Goal: Use online tool/utility: Utilize a website feature to perform a specific function

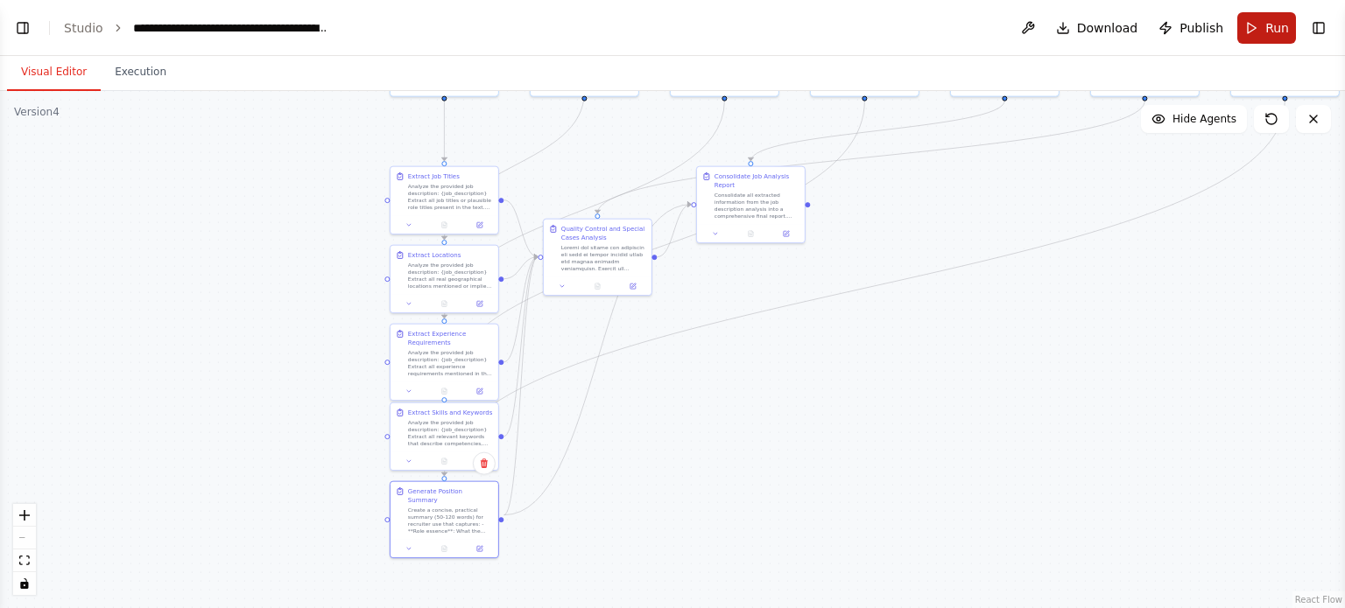
click at [1247, 29] on button "Run" at bounding box center [1266, 28] width 59 height 32
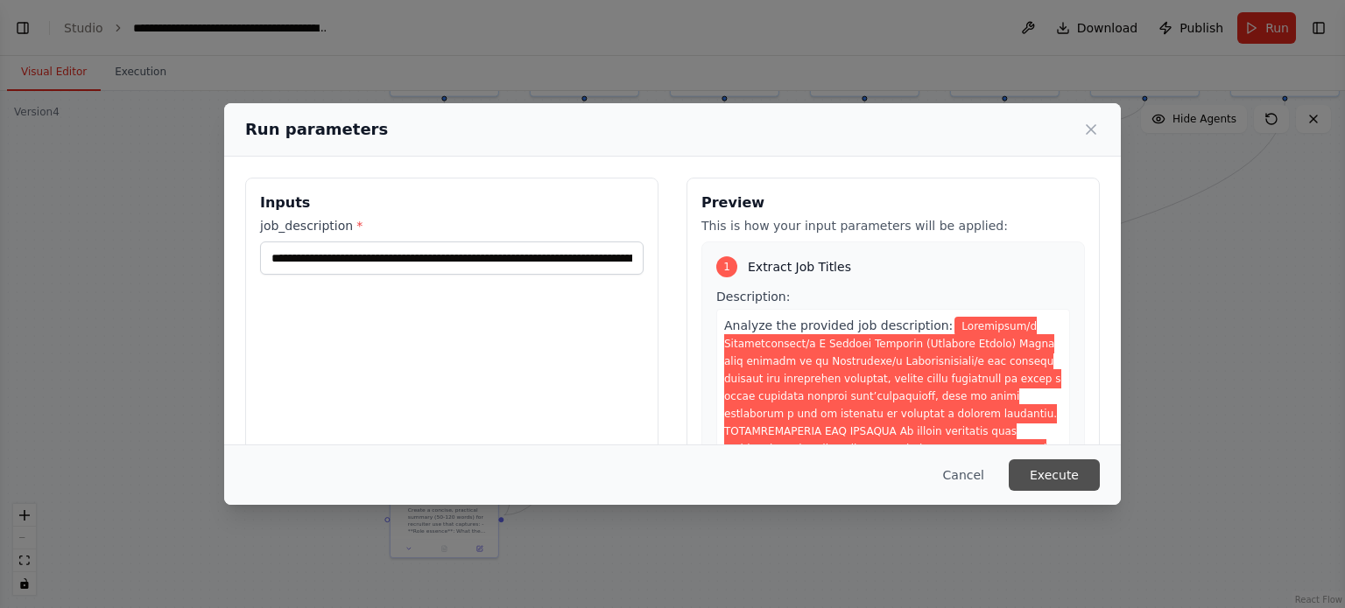
click at [1044, 475] on button "Execute" at bounding box center [1054, 476] width 91 height 32
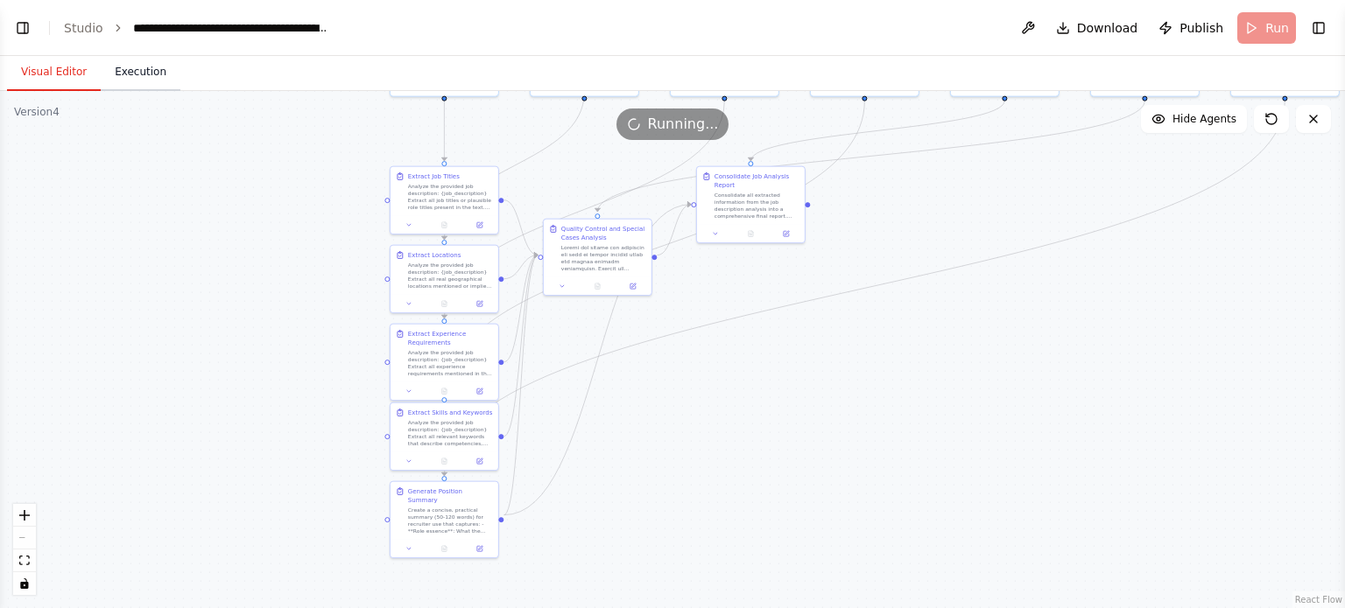
click at [138, 64] on button "Execution" at bounding box center [141, 72] width 80 height 37
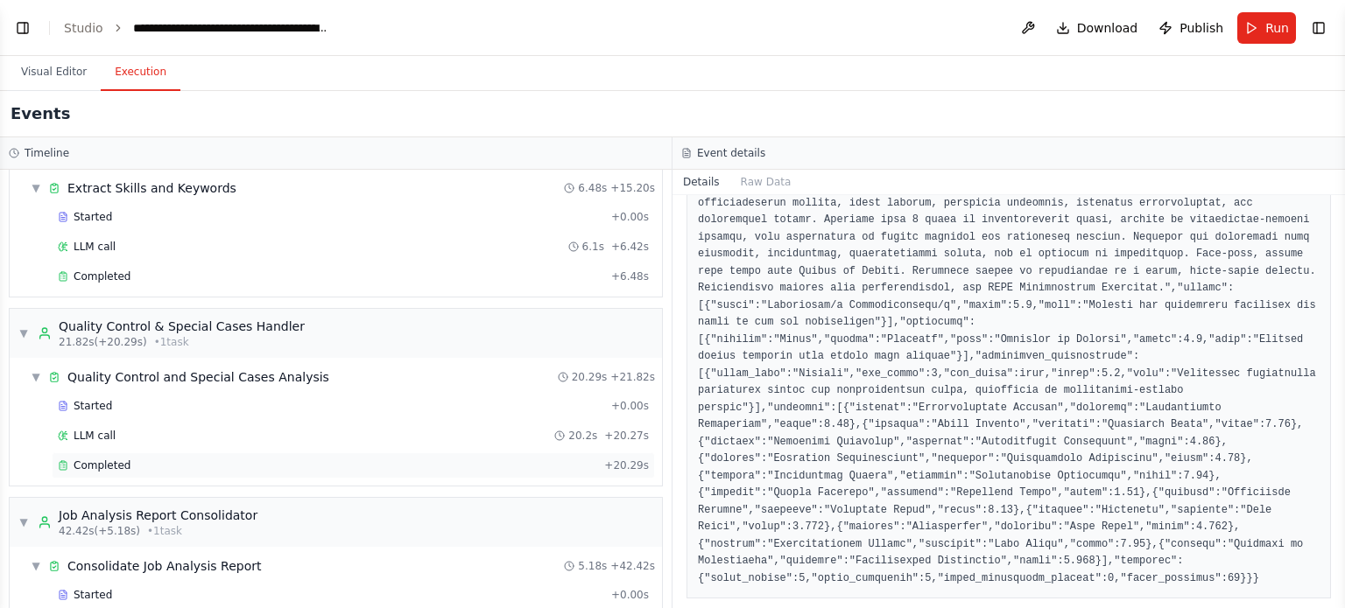
scroll to position [892, 0]
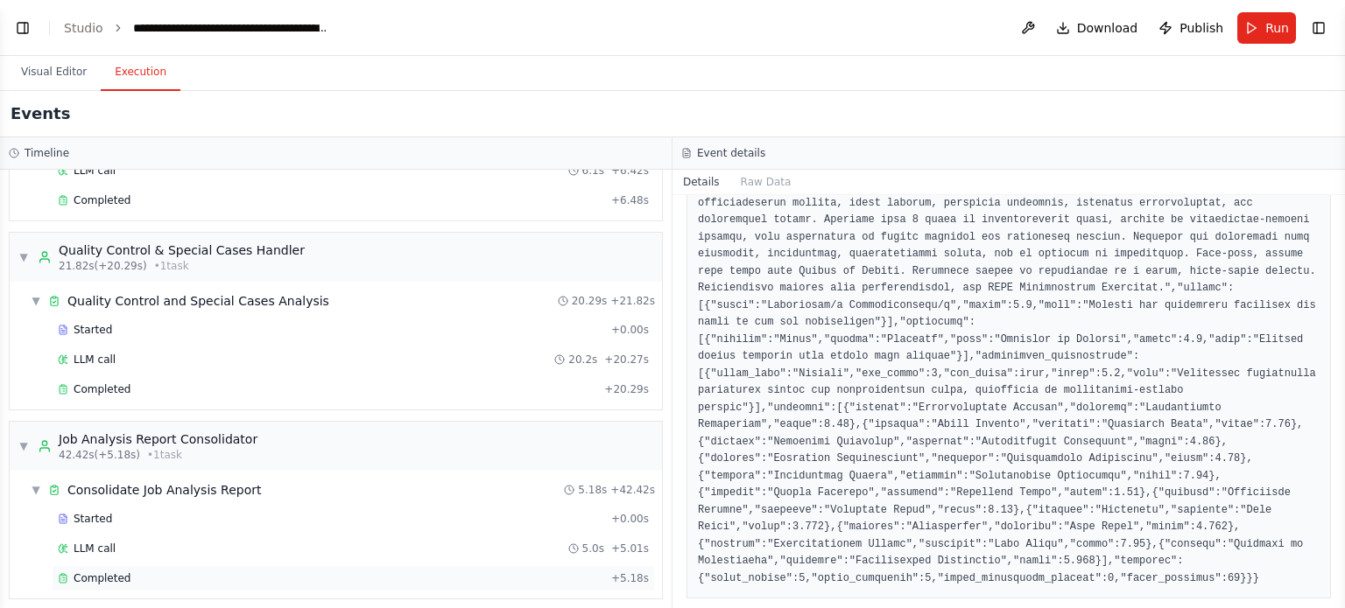
click at [370, 566] on div "Completed + 5.18s" at bounding box center [353, 579] width 603 height 26
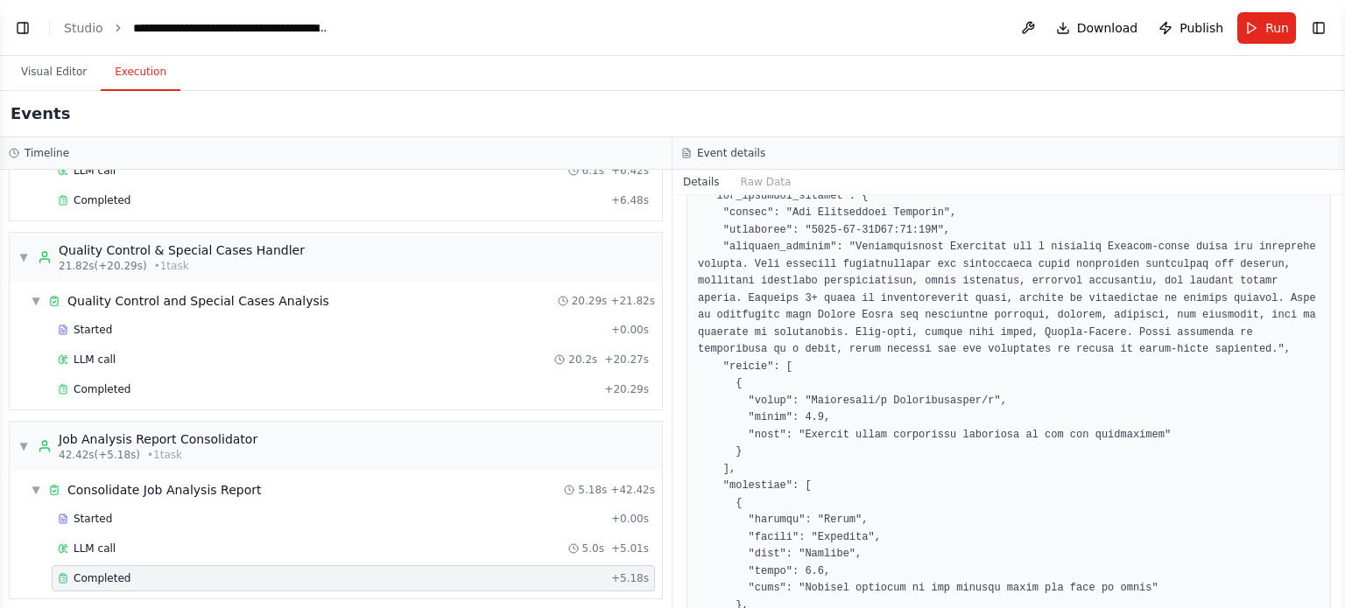
scroll to position [263, 0]
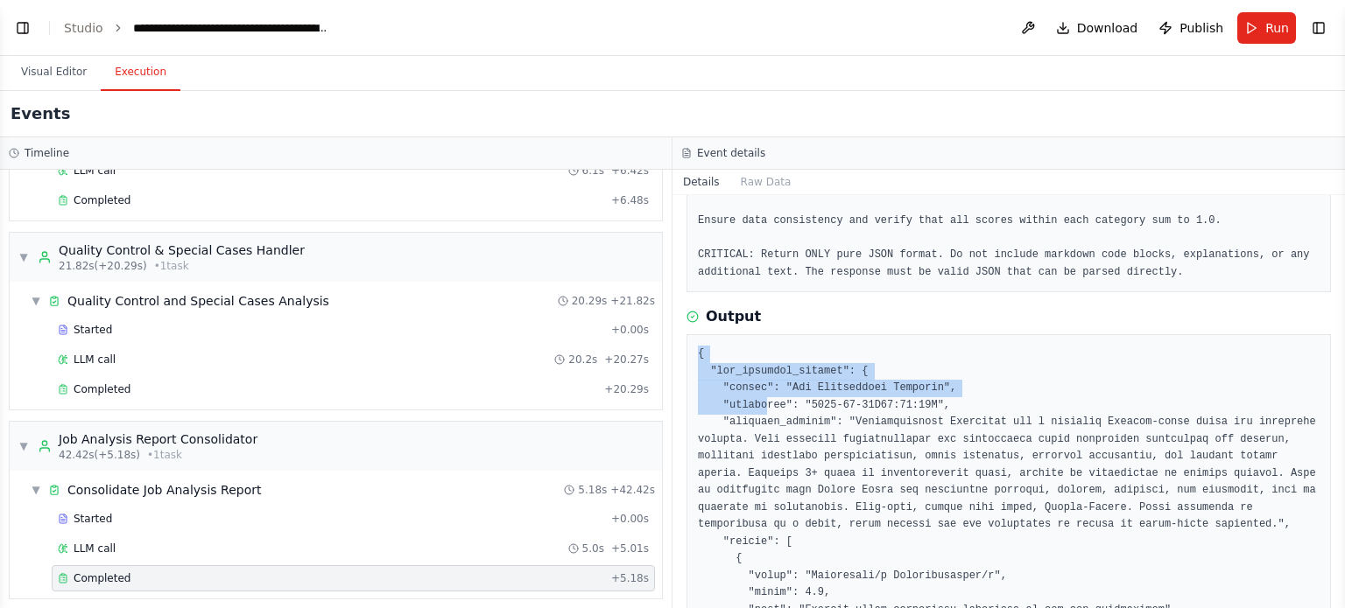
drag, startPoint x: 697, startPoint y: 350, endPoint x: 763, endPoint y: 402, distance: 83.5
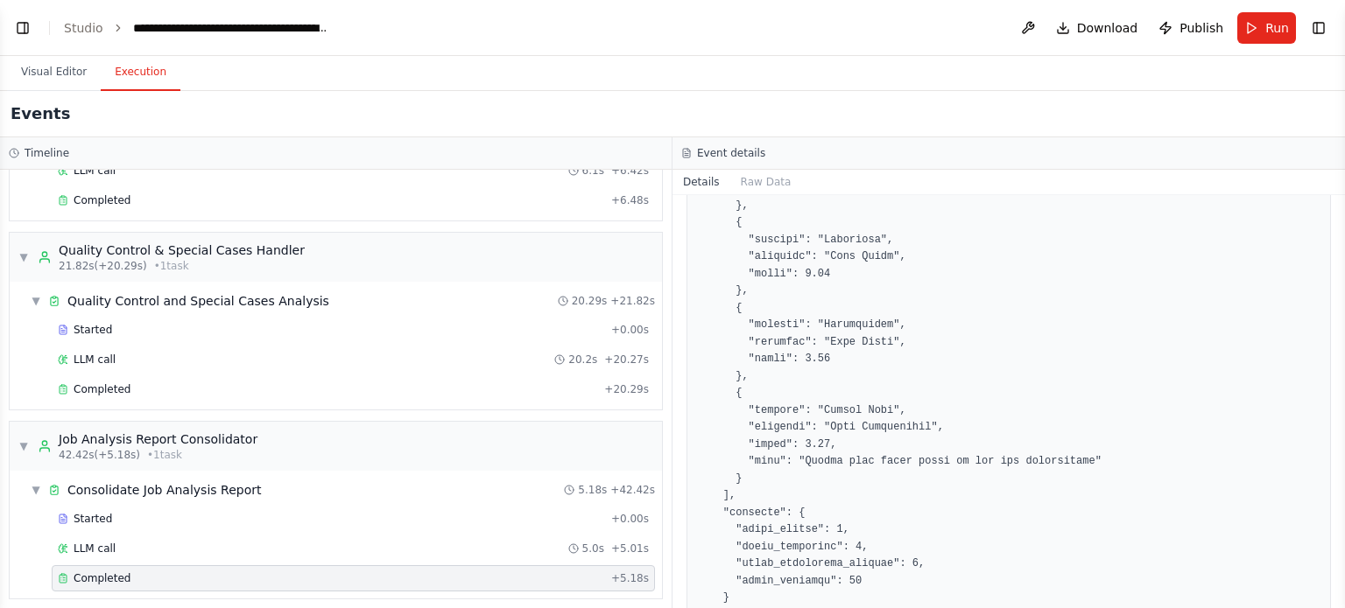
scroll to position [1831, 0]
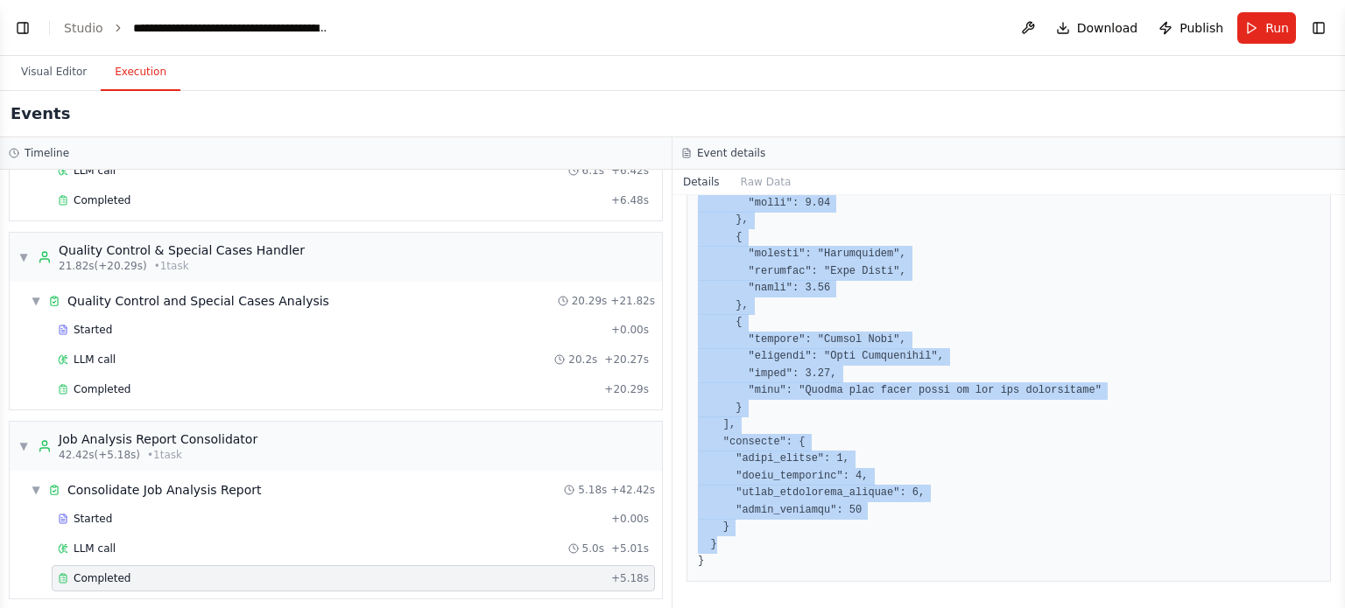
drag, startPoint x: 774, startPoint y: 550, endPoint x: 771, endPoint y: 559, distance: 10.0
copy pre "{ "job_analysis_summary": { "source": "Job Description Analysis", "timestamp": …"
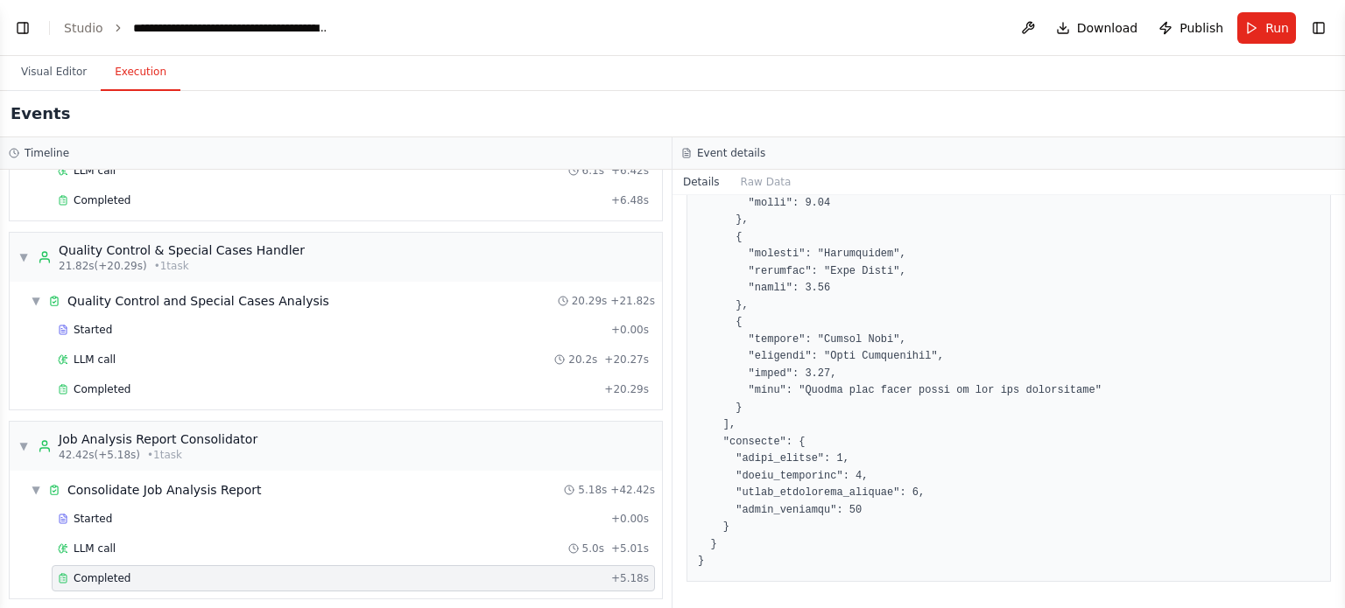
click at [1188, 41] on button "Publish" at bounding box center [1190, 28] width 79 height 32
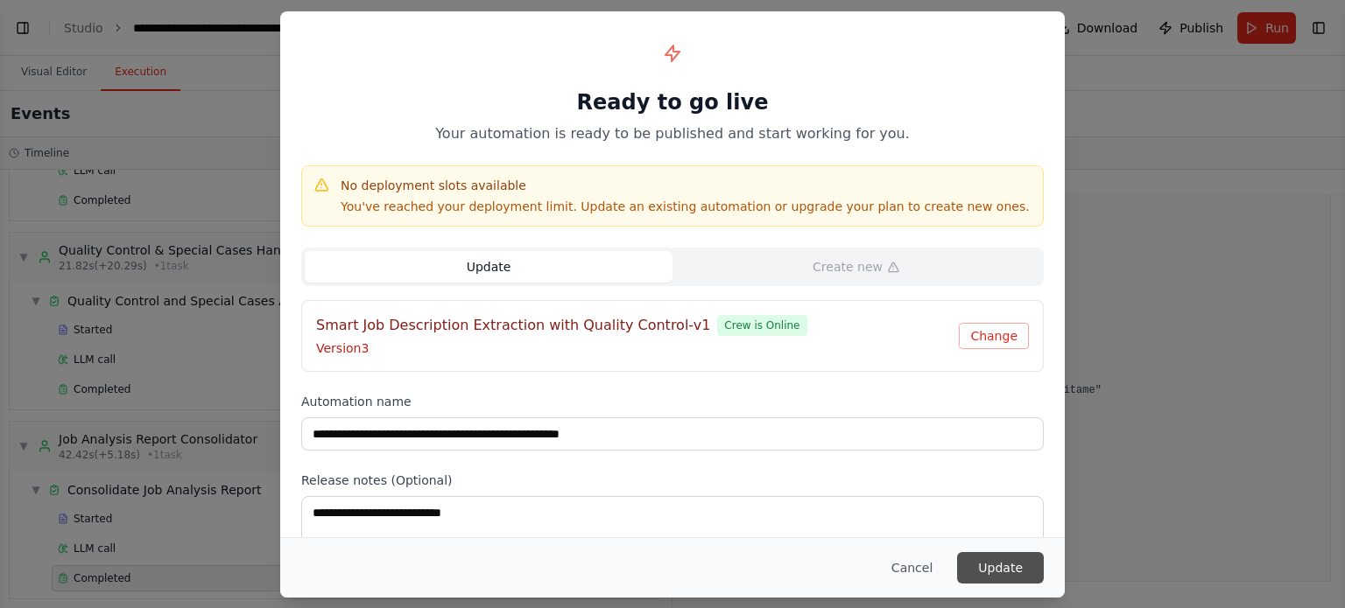
click at [1023, 563] on button "Update" at bounding box center [1000, 568] width 87 height 32
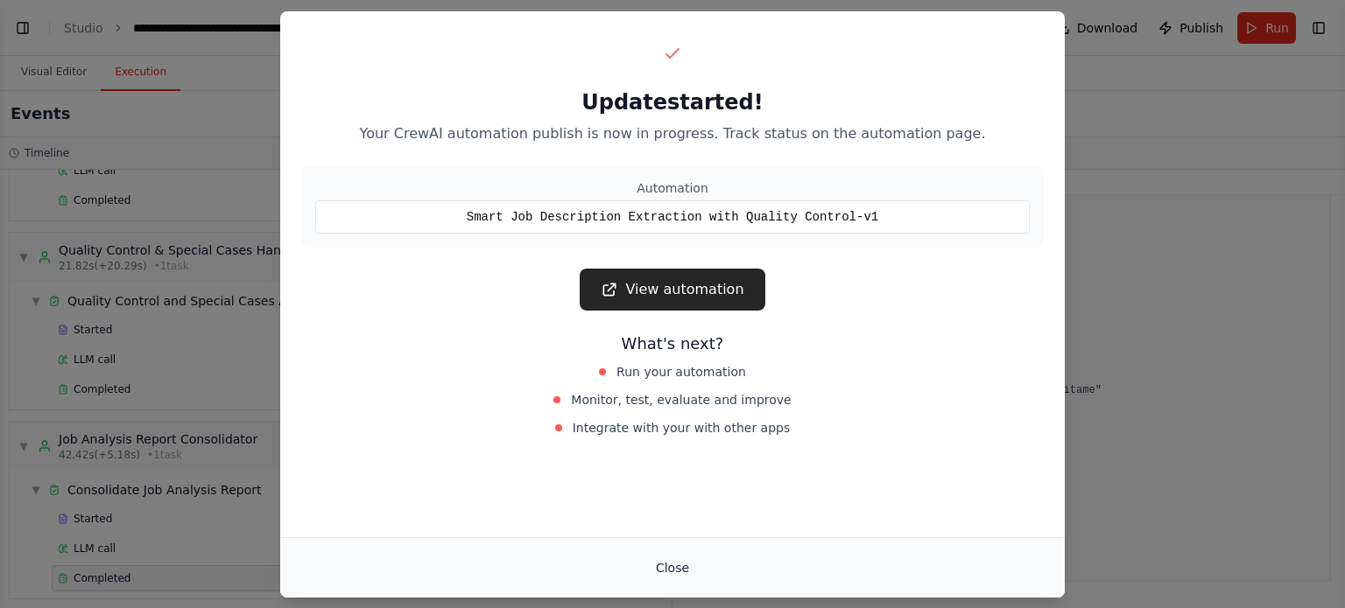
click at [658, 564] on button "Close" at bounding box center [672, 568] width 61 height 32
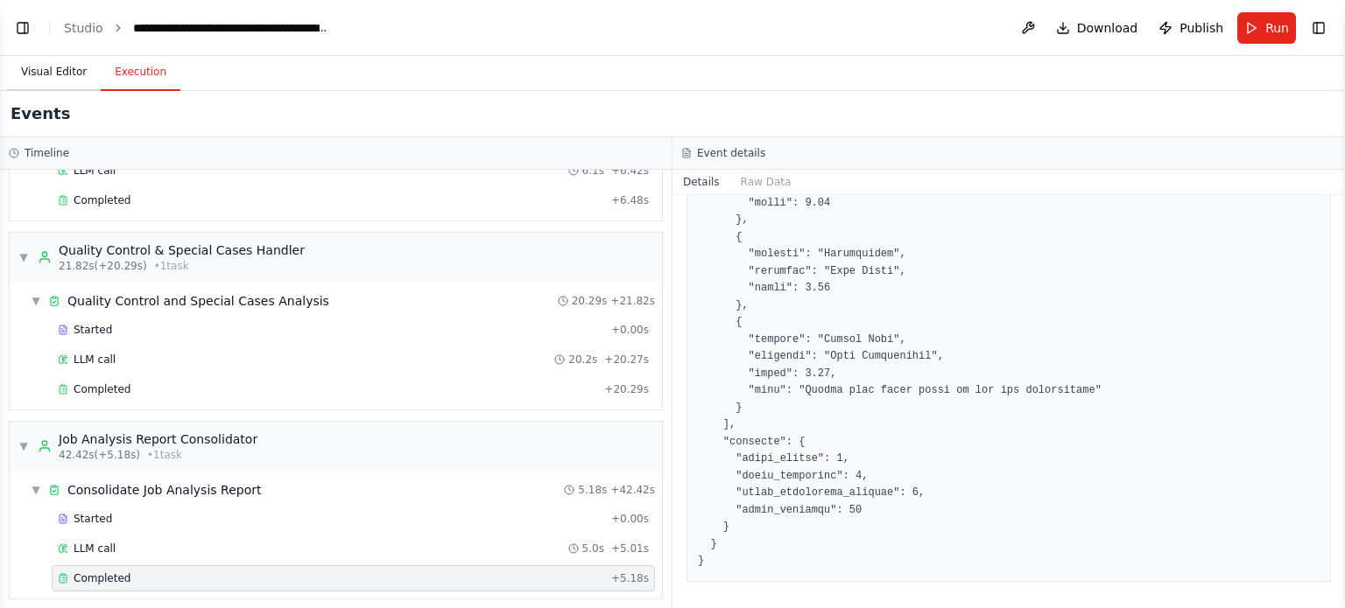
click at [60, 80] on button "Visual Editor" at bounding box center [54, 72] width 94 height 37
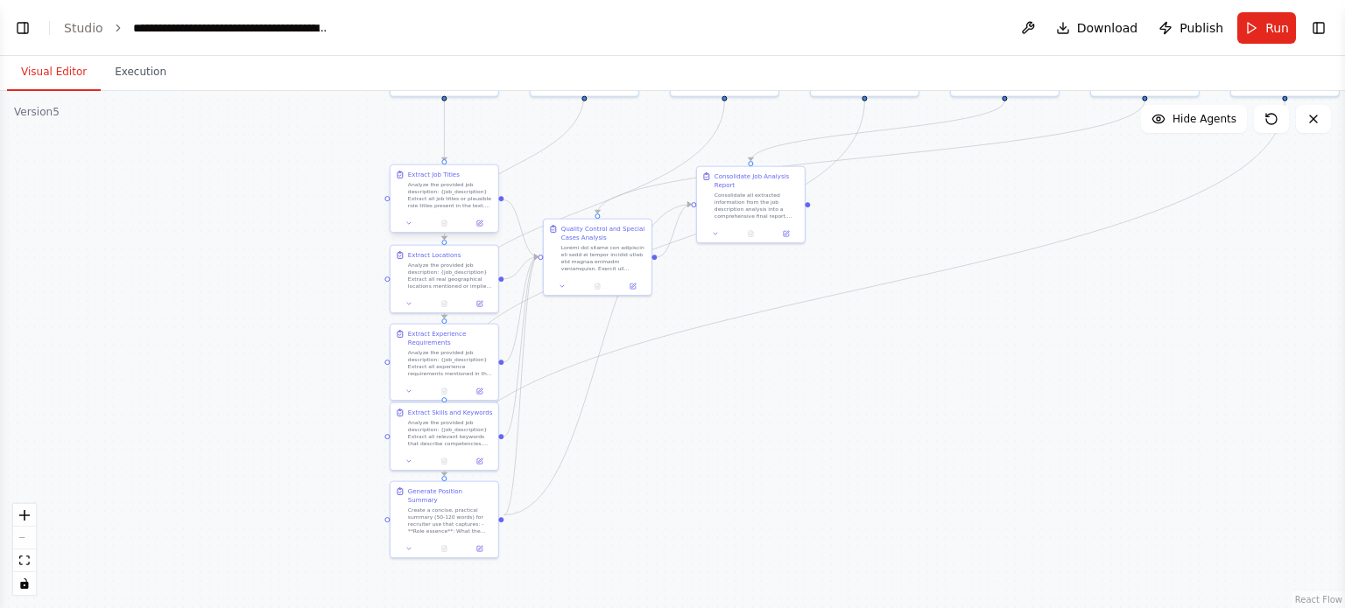
click at [476, 229] on div at bounding box center [444, 223] width 108 height 18
click at [480, 220] on icon at bounding box center [479, 223] width 7 height 7
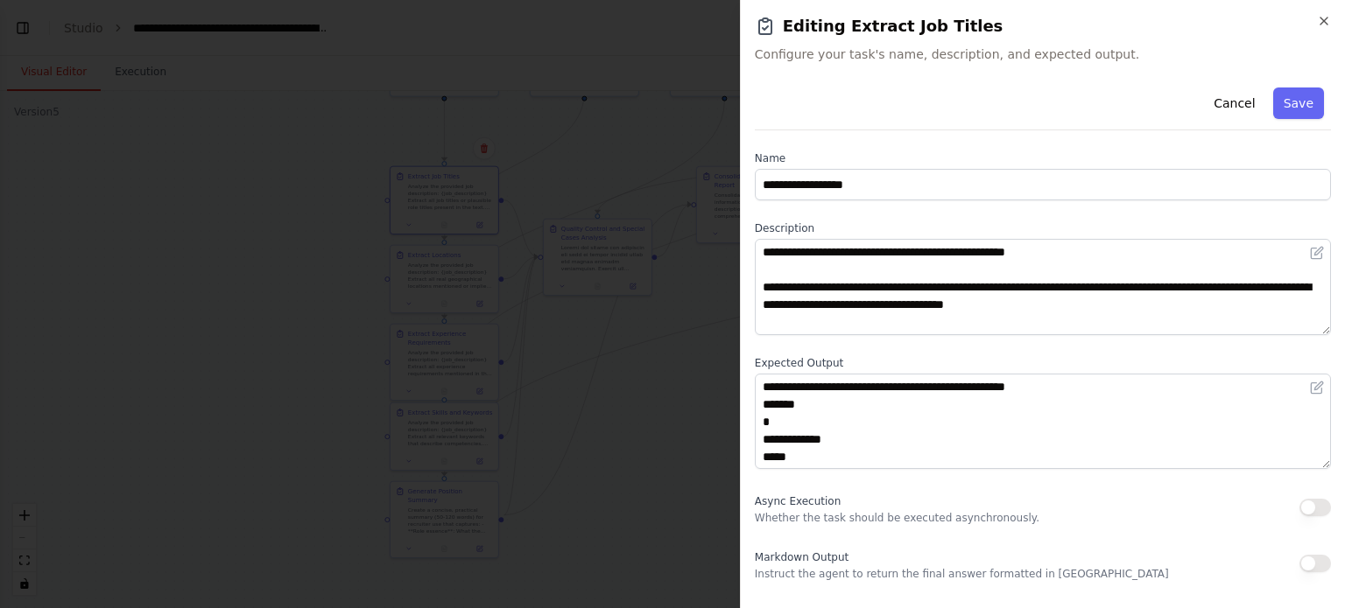
scroll to position [263, 0]
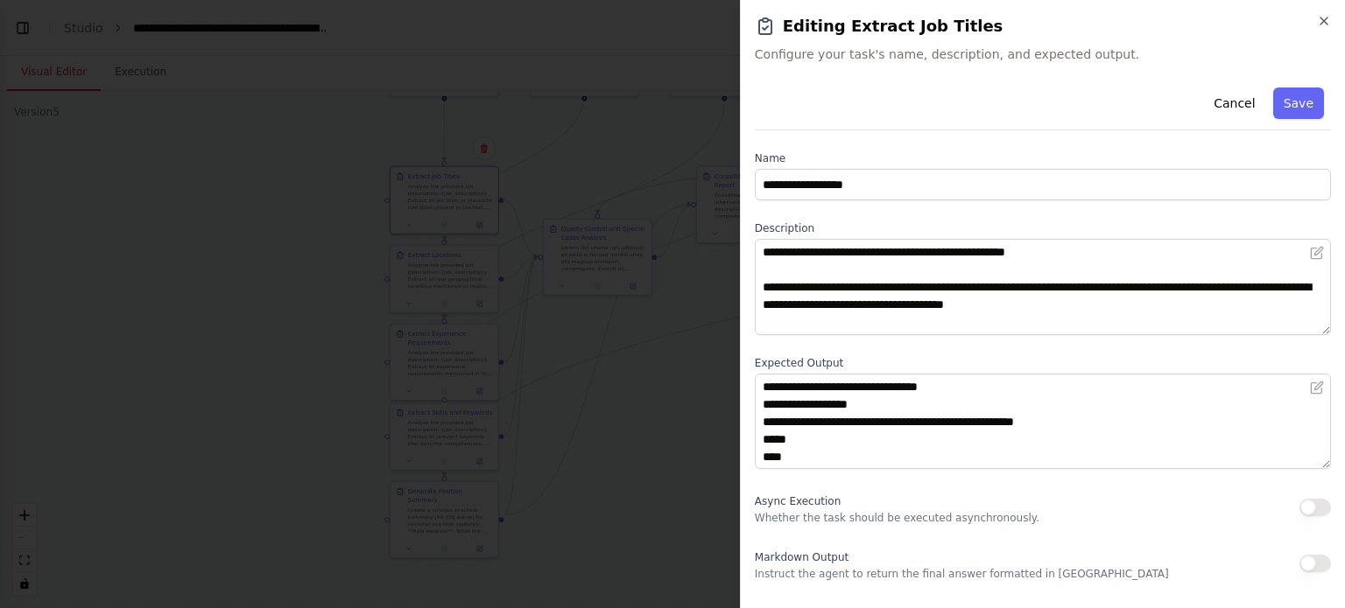
click at [1325, 510] on button "button" at bounding box center [1315, 508] width 32 height 18
click at [1285, 121] on div "Cancel Save" at bounding box center [1043, 106] width 576 height 50
click at [1285, 111] on button "Save" at bounding box center [1298, 104] width 51 height 32
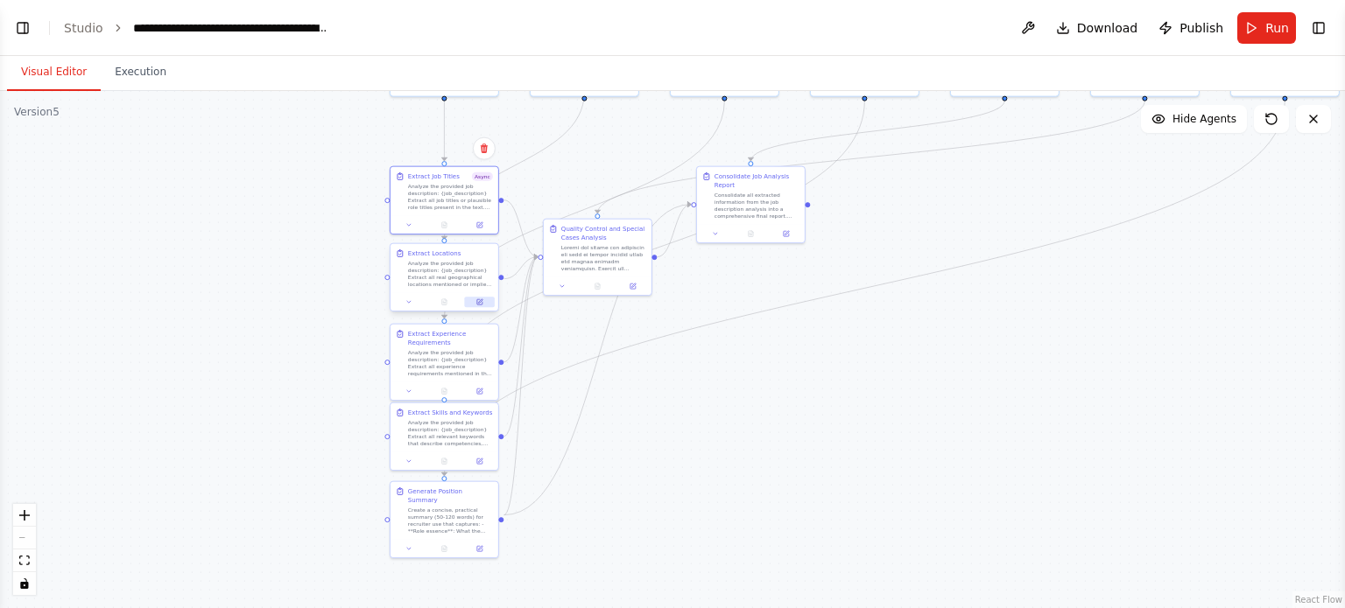
click at [480, 300] on icon at bounding box center [480, 301] width 4 height 4
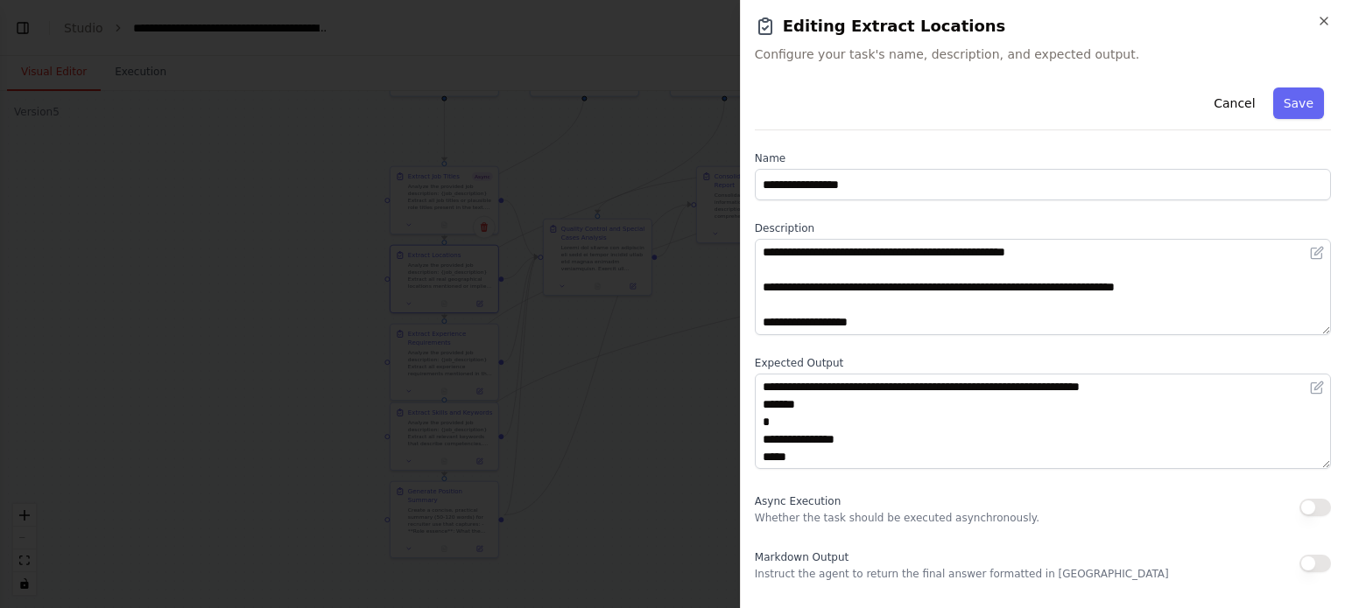
click at [1319, 509] on button "button" at bounding box center [1315, 508] width 32 height 18
click at [1308, 96] on button "Save" at bounding box center [1298, 104] width 51 height 32
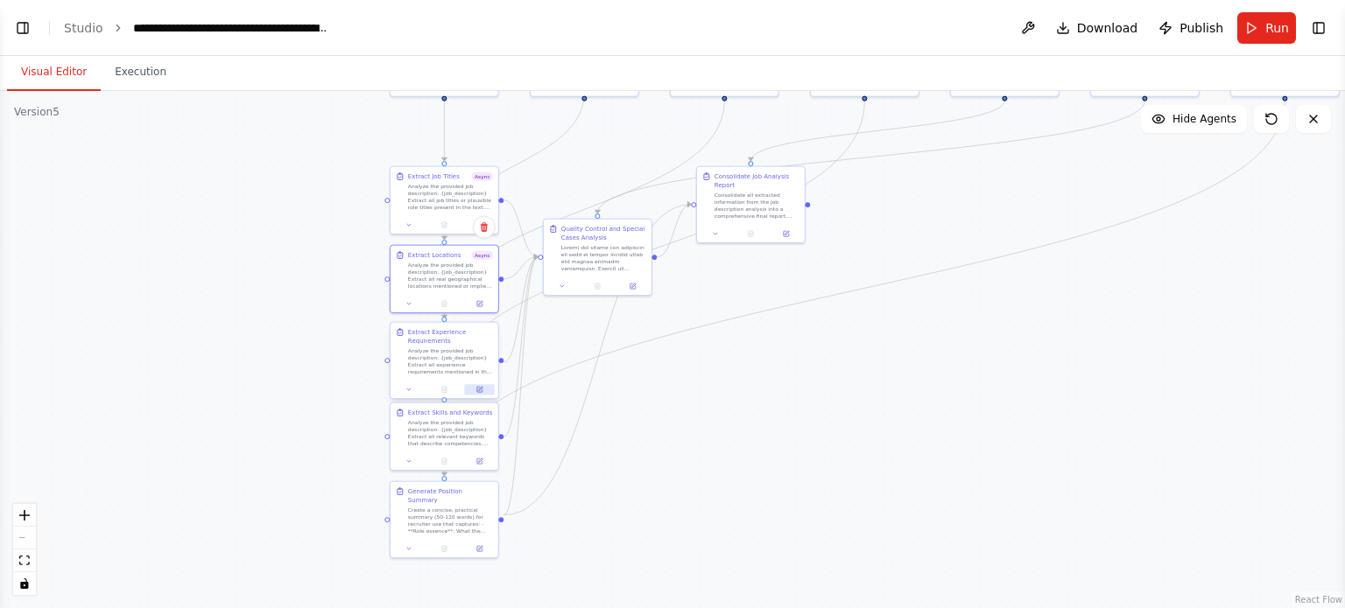
click at [479, 391] on icon at bounding box center [479, 389] width 5 height 5
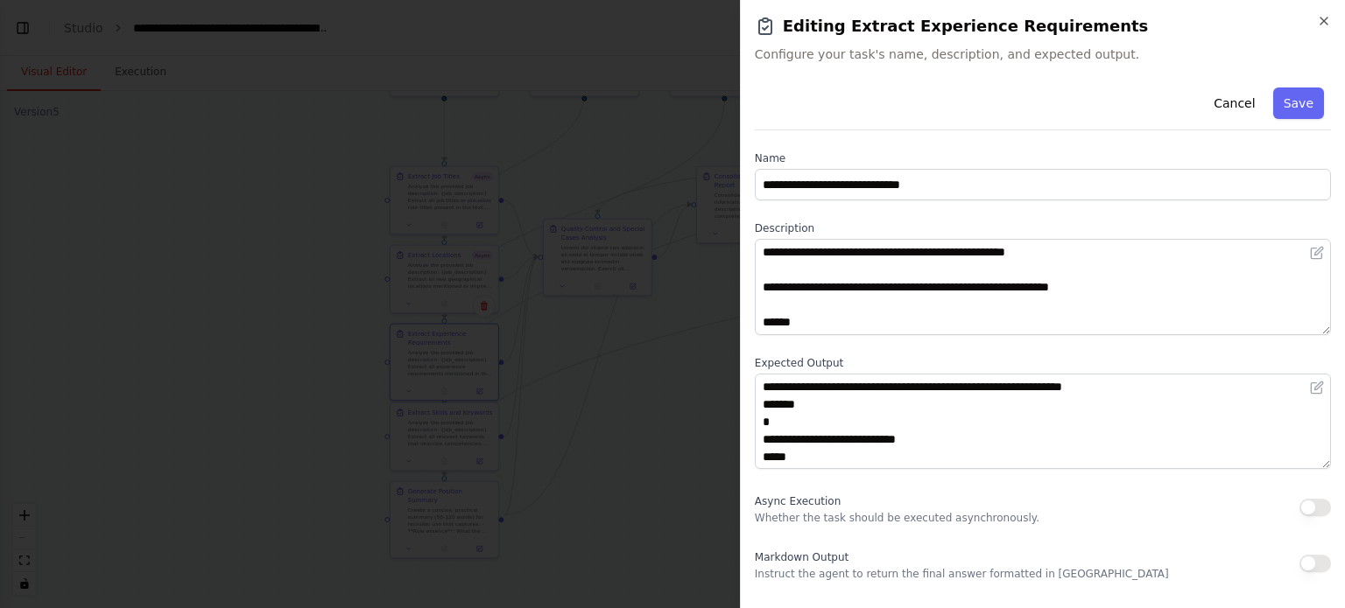
click at [1296, 514] on div "Async Execution Whether the task should be executed asynchronously." at bounding box center [1043, 507] width 576 height 35
click at [1313, 505] on button "button" at bounding box center [1315, 508] width 32 height 18
click at [1306, 95] on button "Save" at bounding box center [1298, 104] width 51 height 32
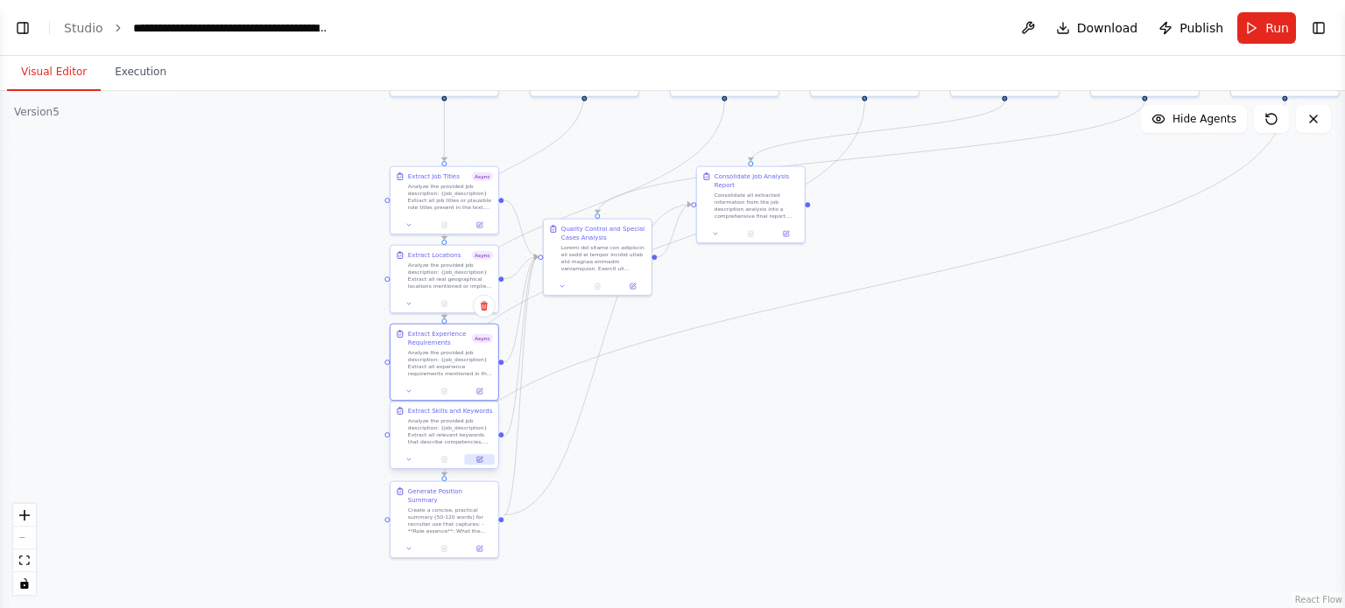
click at [479, 458] on icon at bounding box center [479, 459] width 5 height 5
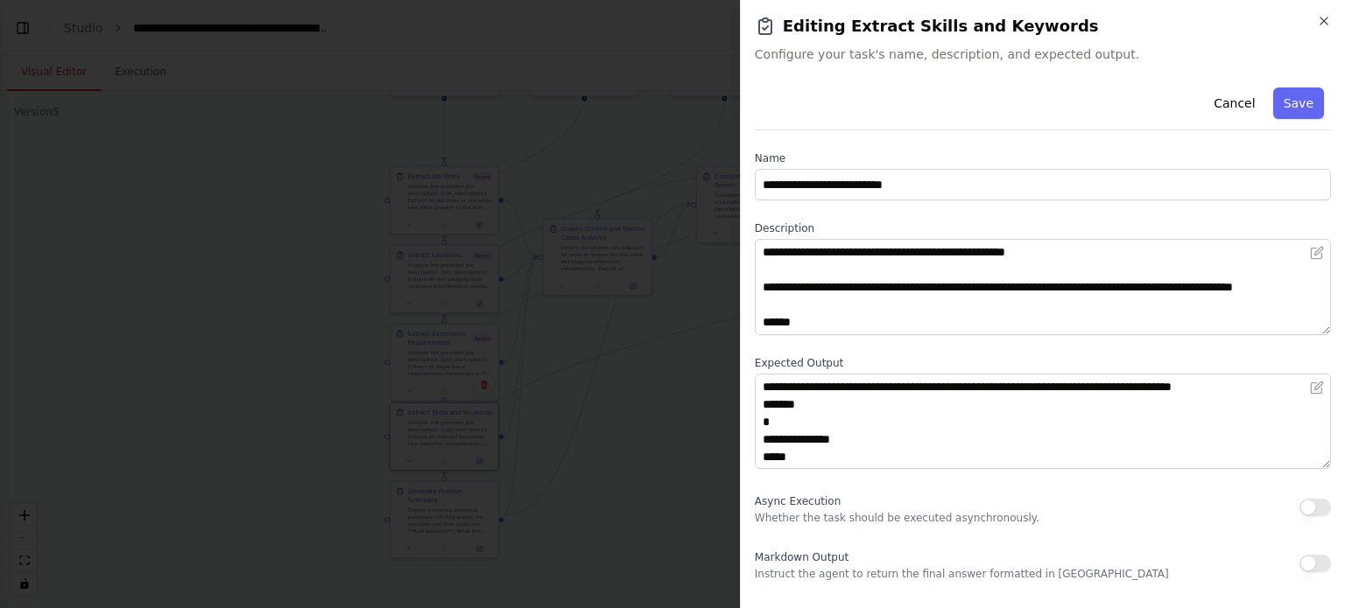
click at [1319, 506] on button "button" at bounding box center [1315, 508] width 32 height 18
click at [1305, 93] on button "Save" at bounding box center [1298, 104] width 51 height 32
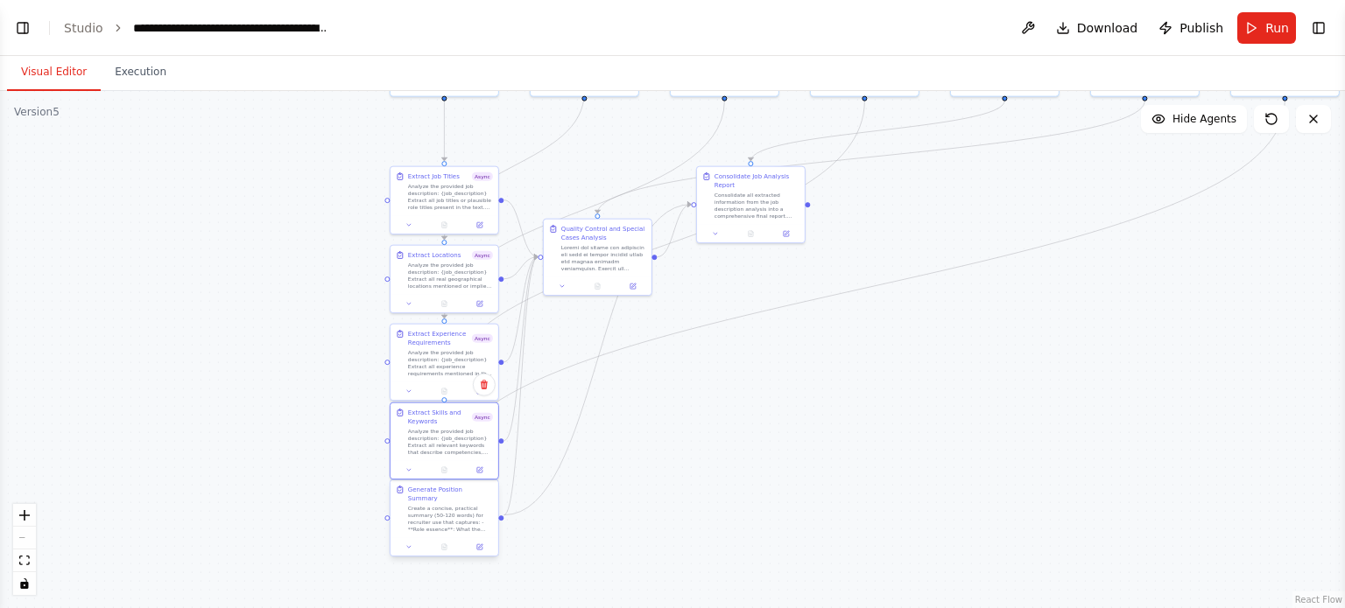
click at [481, 545] on div at bounding box center [444, 547] width 108 height 18
click at [481, 545] on icon at bounding box center [480, 547] width 4 height 4
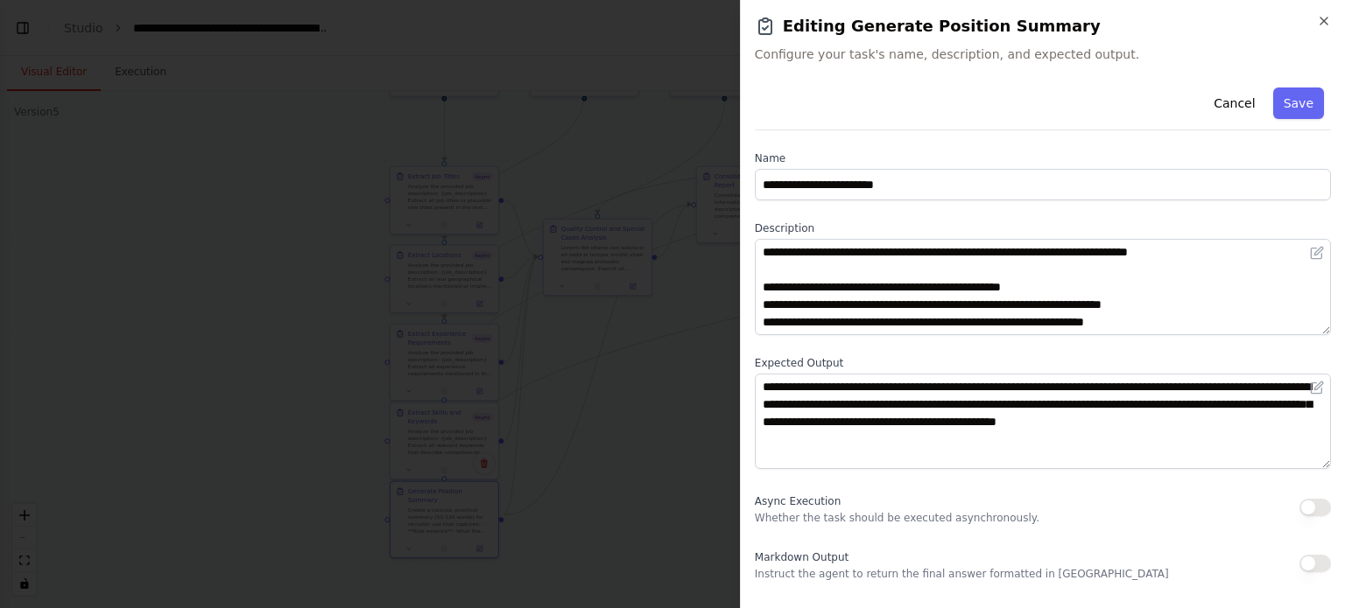
click at [1305, 514] on button "button" at bounding box center [1315, 508] width 32 height 18
click at [1319, 94] on button "Save" at bounding box center [1298, 104] width 51 height 32
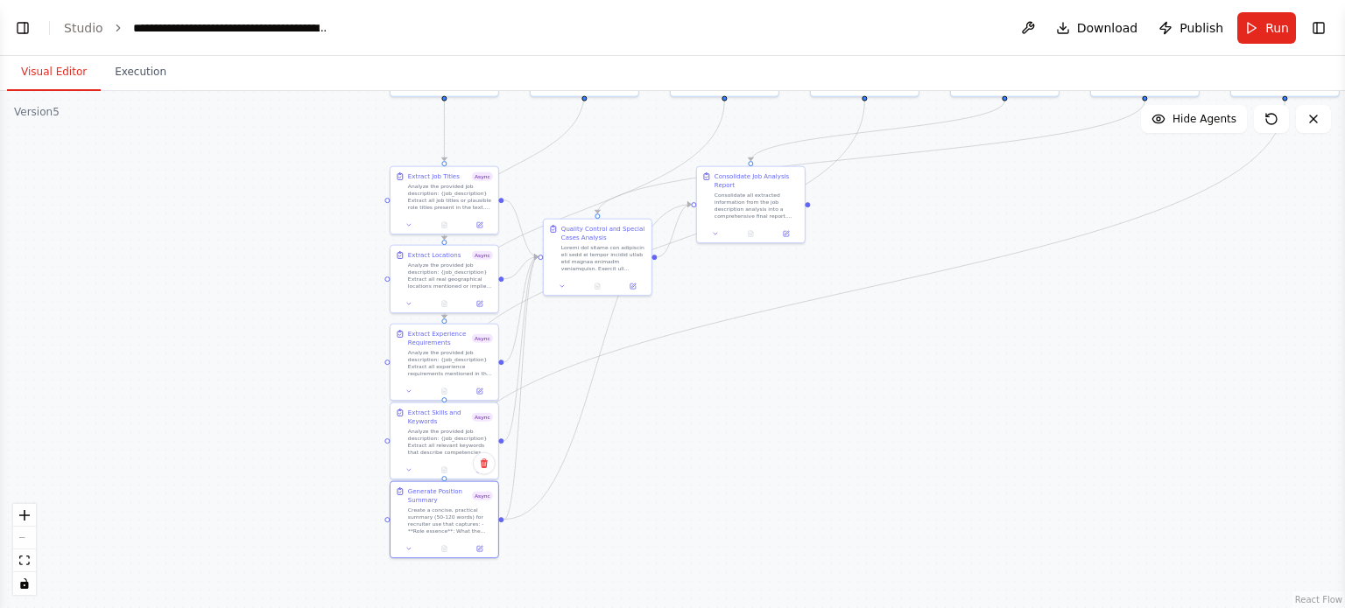
click at [1182, 29] on button "Publish" at bounding box center [1190, 28] width 79 height 32
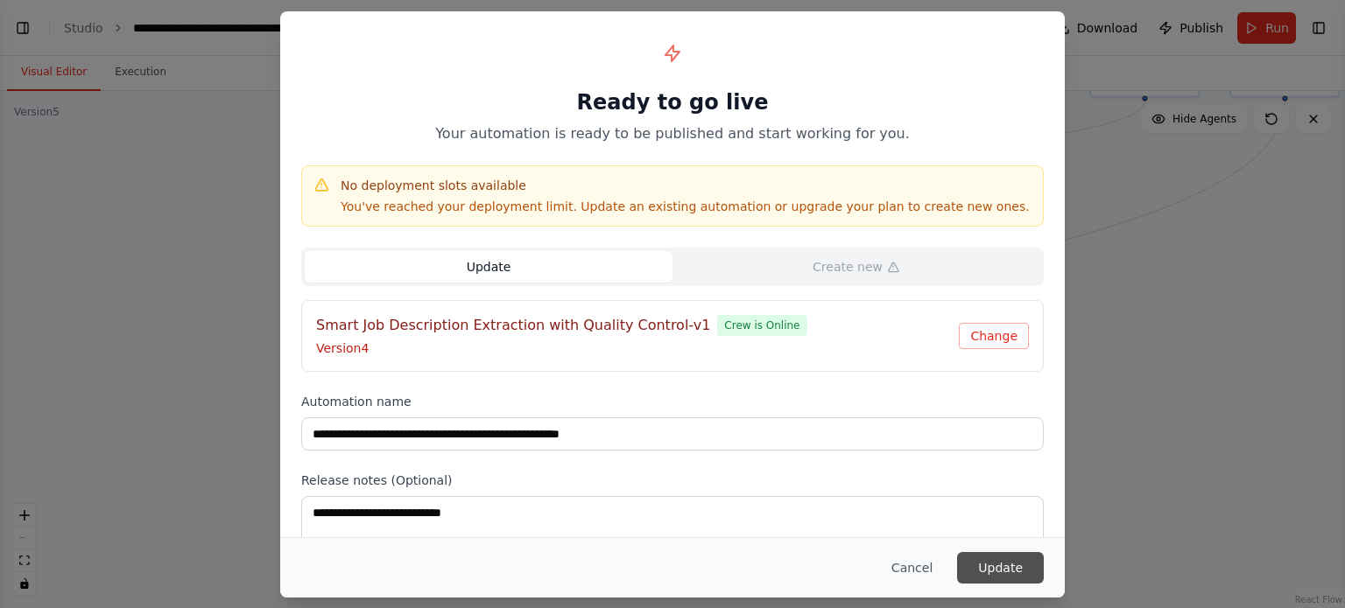
click at [1006, 564] on button "Update" at bounding box center [1000, 568] width 87 height 32
